Goal: Obtain resource: Download file/media

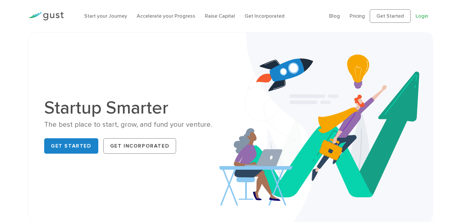
click at [422, 16] on link "Login" at bounding box center [422, 16] width 13 height 6
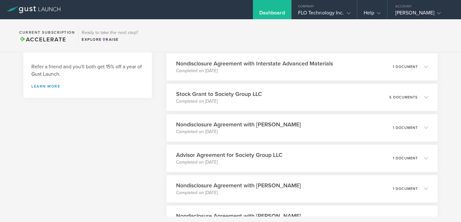
scroll to position [139, 0]
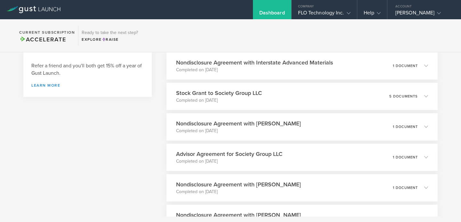
click at [259, 154] on h3 "Advisor Agreement for Society Group LLC" at bounding box center [229, 154] width 106 height 8
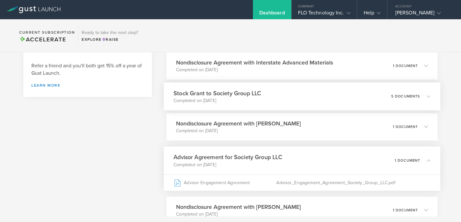
click at [244, 97] on p "Completed on May 13, 2025" at bounding box center [217, 100] width 87 height 6
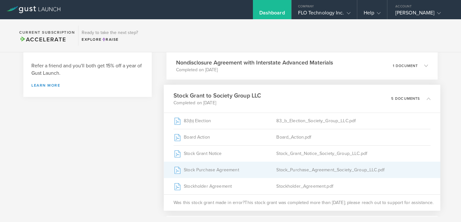
click at [266, 167] on div "Stock Purchase Agreement" at bounding box center [225, 169] width 103 height 16
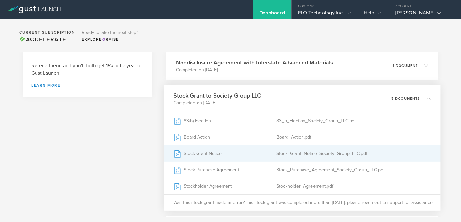
click at [242, 154] on div "Stock Grant Notice" at bounding box center [225, 153] width 103 height 16
